Goal: Task Accomplishment & Management: Use online tool/utility

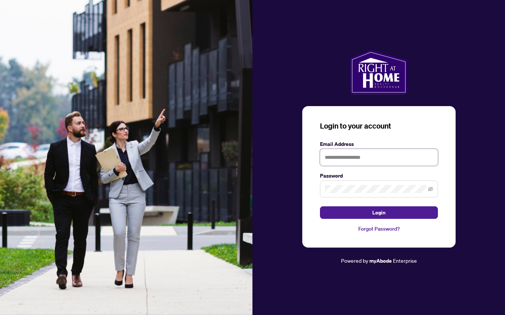
click at [416, 160] on input "text" at bounding box center [379, 157] width 118 height 17
type input "**********"
click at [320, 207] on button "Login" at bounding box center [379, 213] width 118 height 13
drag, startPoint x: 390, startPoint y: 157, endPoint x: 264, endPoint y: 166, distance: 126.4
click at [264, 166] on div "**********" at bounding box center [379, 157] width 253 height 215
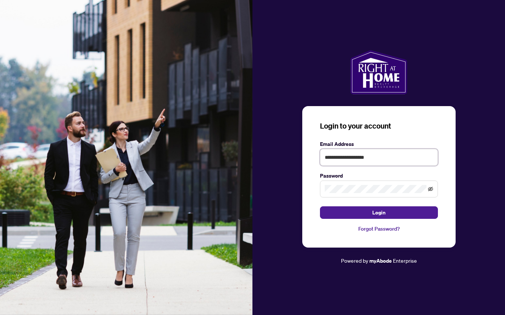
click at [429, 187] on icon "eye-invisible" at bounding box center [430, 189] width 5 height 5
click at [293, 186] on div "**********" at bounding box center [379, 157] width 253 height 215
click at [354, 211] on button "Login" at bounding box center [379, 213] width 118 height 13
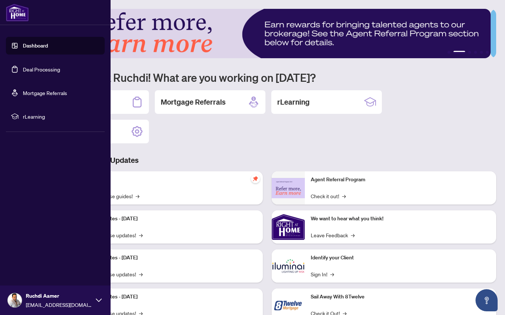
click at [23, 66] on link "Deal Processing" at bounding box center [41, 69] width 37 height 7
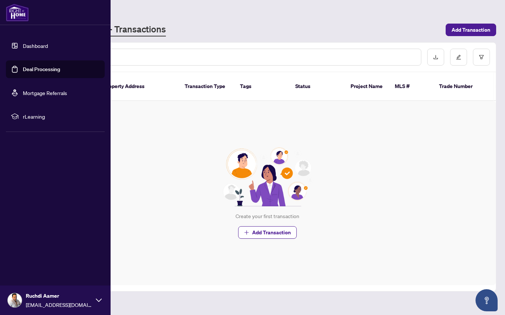
click at [23, 49] on link "Dashboard" at bounding box center [35, 45] width 25 height 7
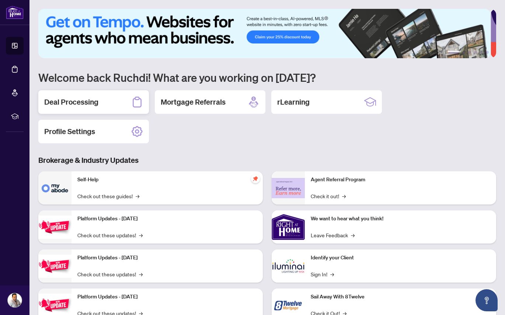
click at [103, 102] on div "Deal Processing" at bounding box center [93, 102] width 111 height 24
click at [199, 145] on div "1 2 3 4 5 6 Welcome back Ruchdi! What are you working on [DATE]? Deal Processin…" at bounding box center [267, 171] width 458 height 324
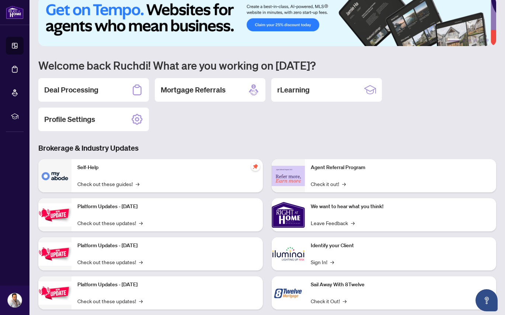
scroll to position [26, 0]
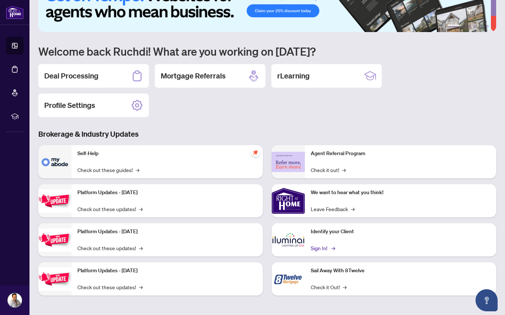
click at [319, 250] on link "Sign In! →" at bounding box center [322, 248] width 23 height 8
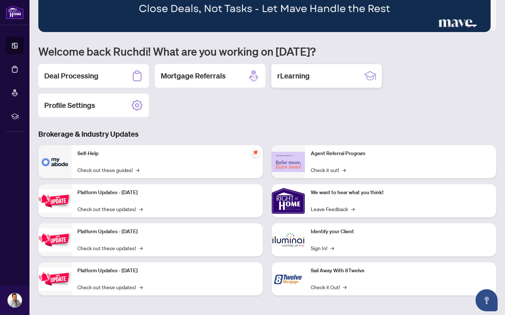
click at [289, 72] on h2 "rLearning" at bounding box center [293, 76] width 32 height 10
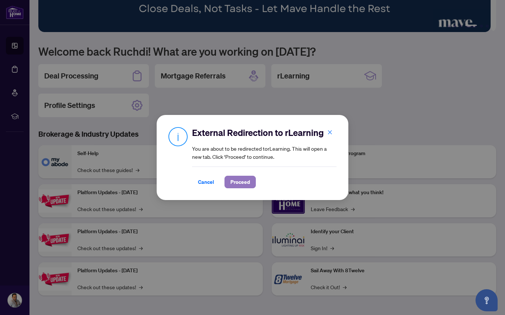
click at [235, 180] on span "Proceed" at bounding box center [240, 182] width 20 height 12
